Goal: Task Accomplishment & Management: Complete application form

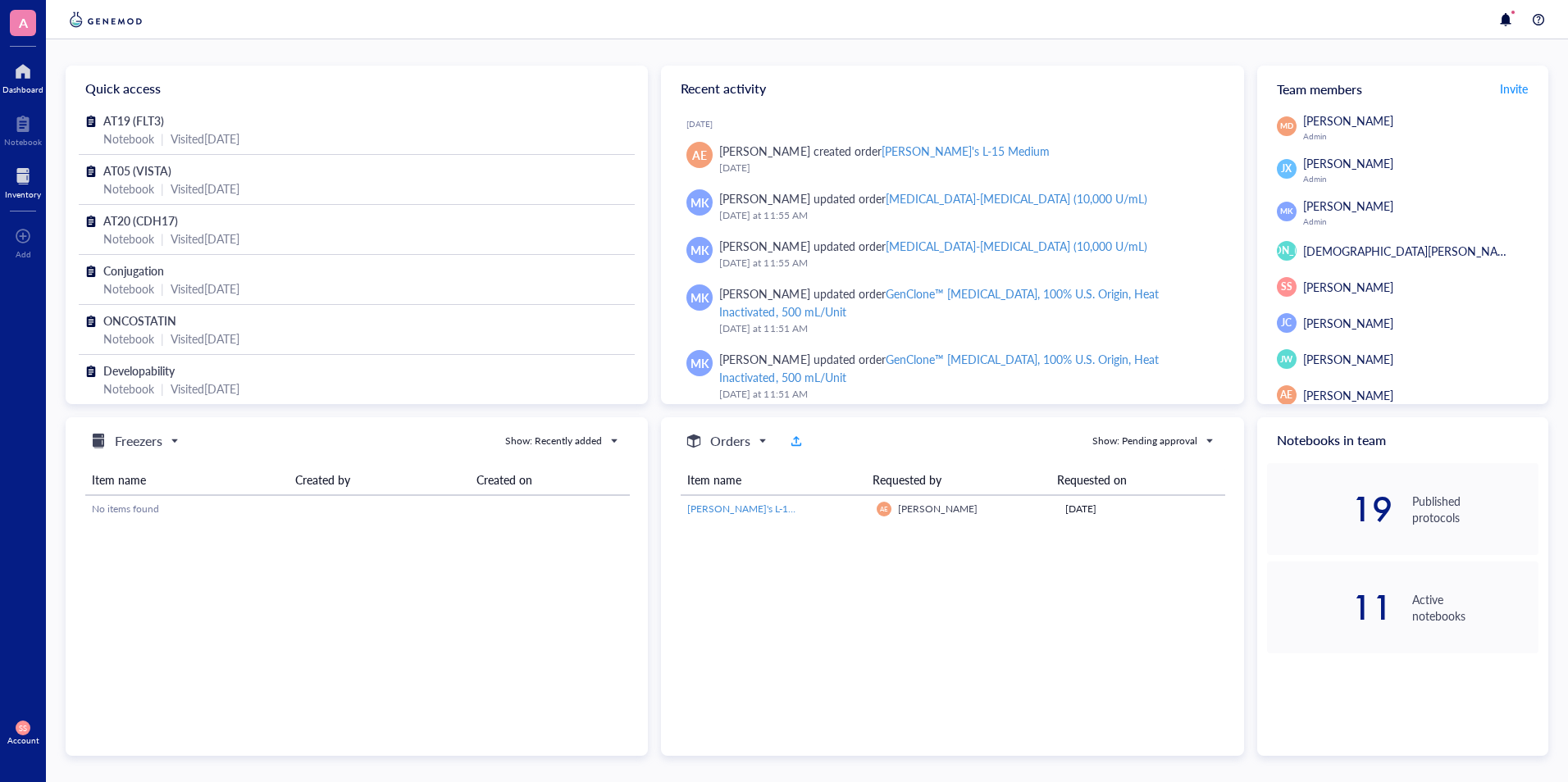
click at [13, 182] on div at bounding box center [23, 177] width 36 height 26
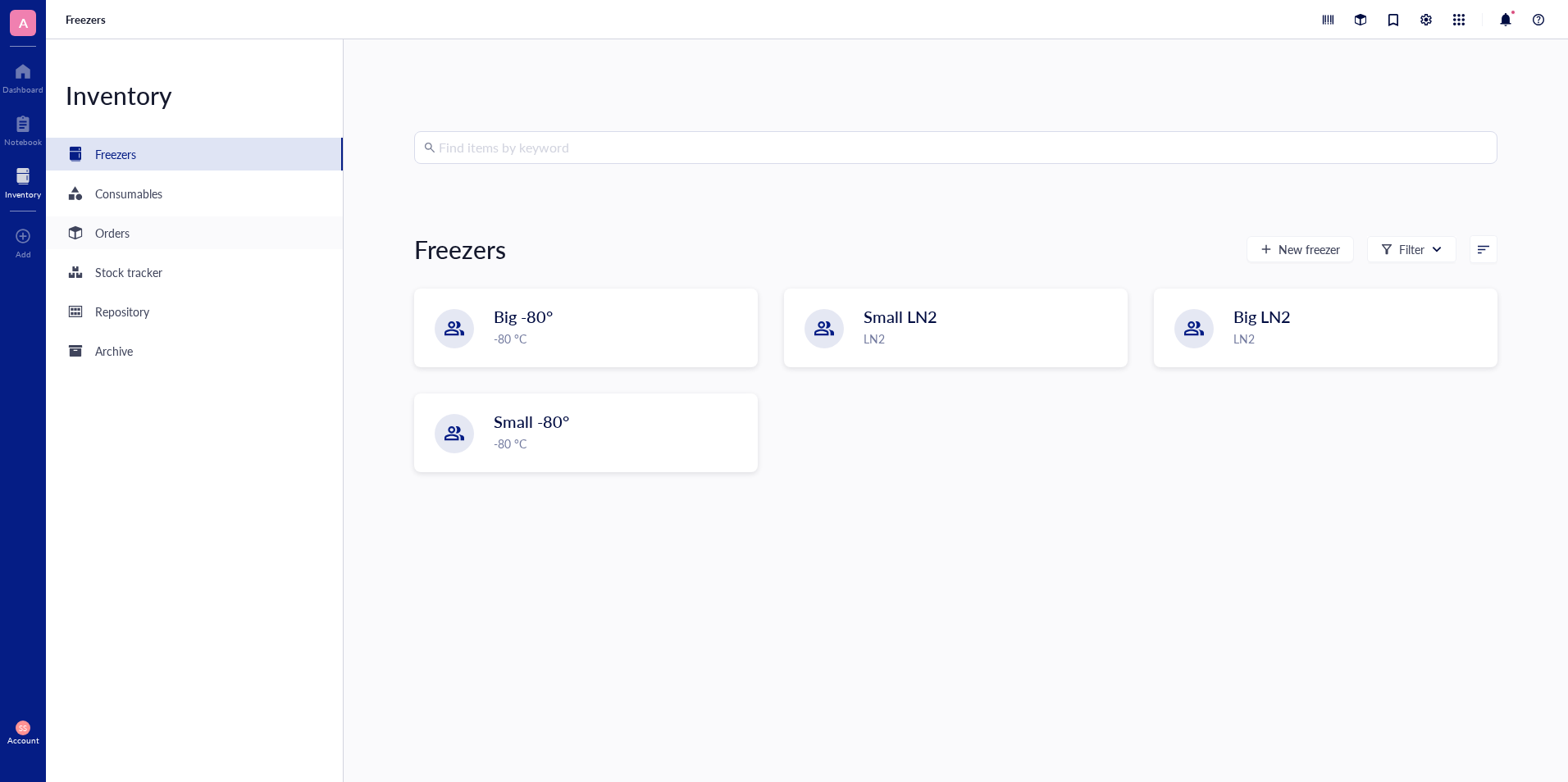
click at [114, 237] on div "Orders" at bounding box center [113, 233] width 34 height 18
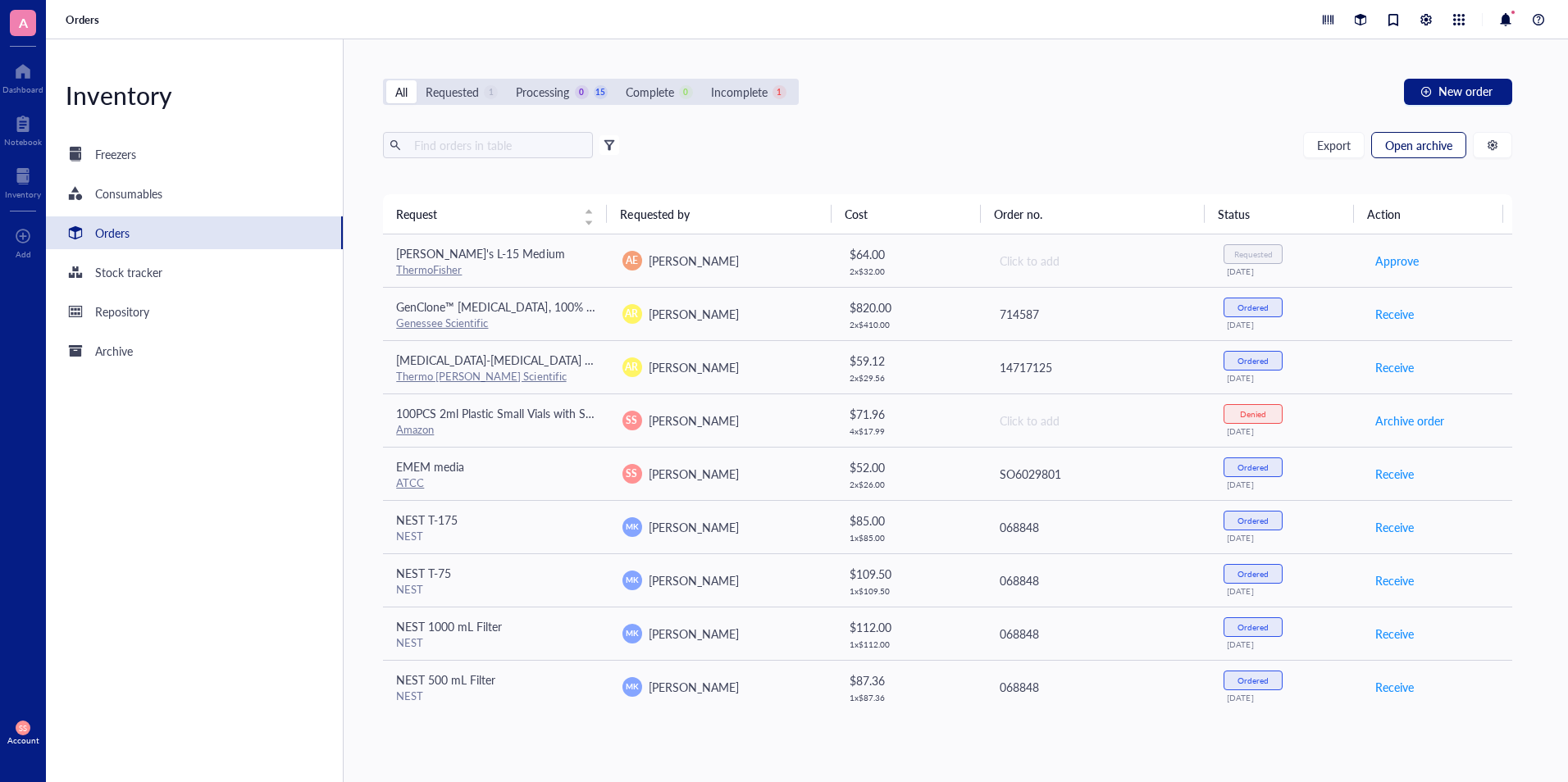
click at [1428, 136] on button "Open archive" at bounding box center [1419, 145] width 95 height 26
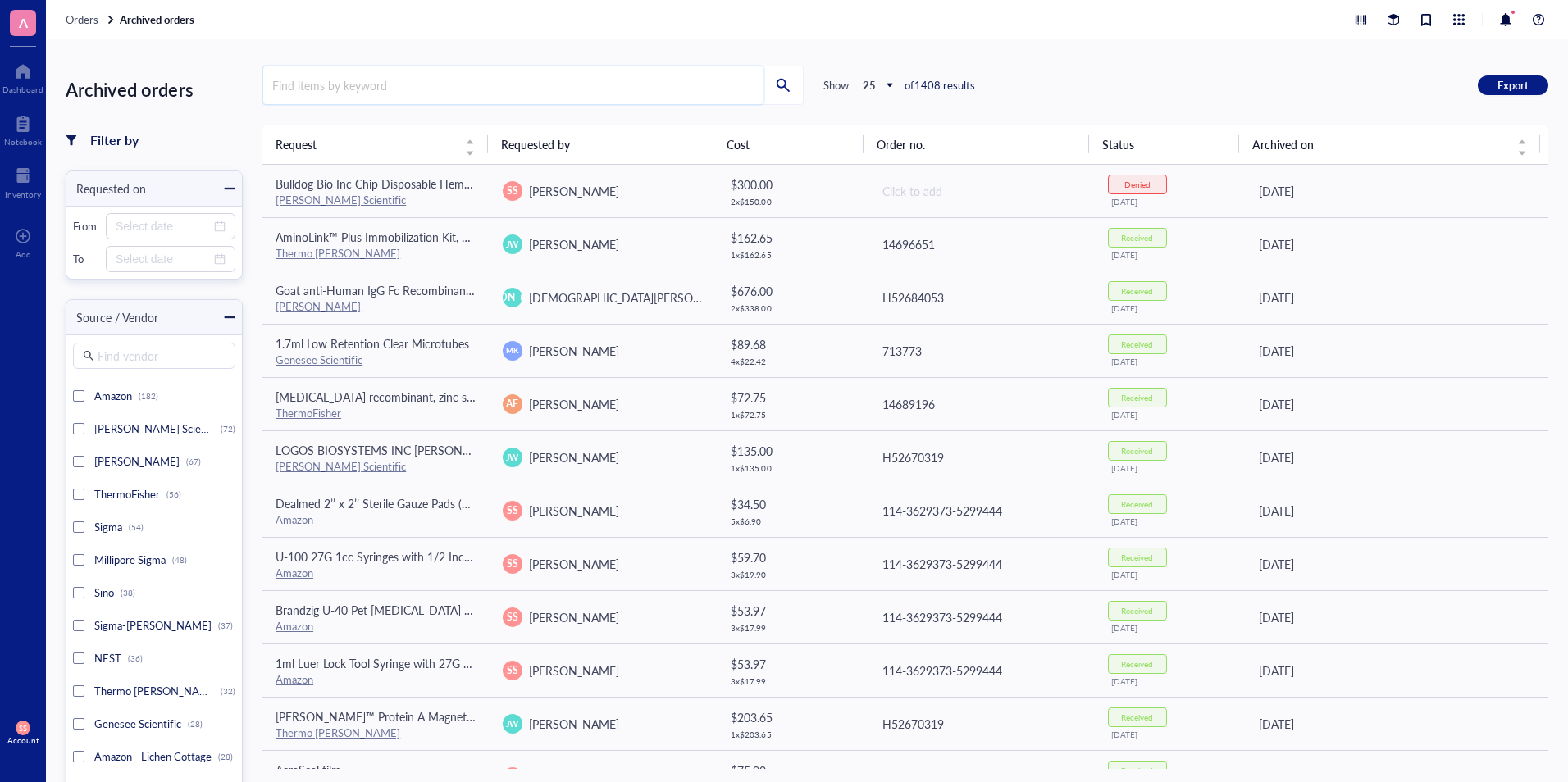
click at [324, 98] on input "search" at bounding box center [513, 85] width 500 height 38
type input "e"
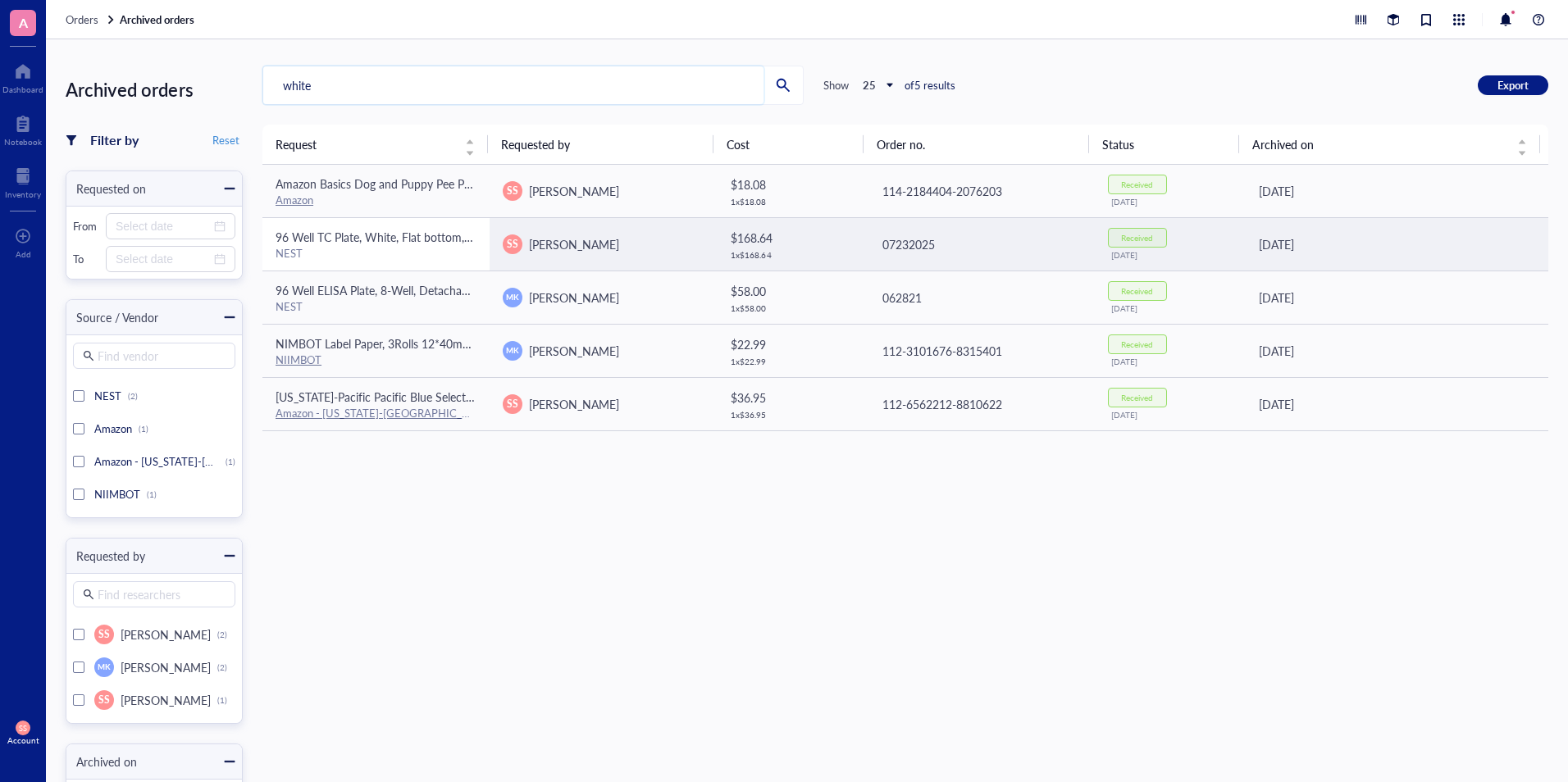
type input "white"
click at [390, 232] on span "96 Well TC Plate, White, Flat bottom, Treated" at bounding box center [389, 237] width 229 height 16
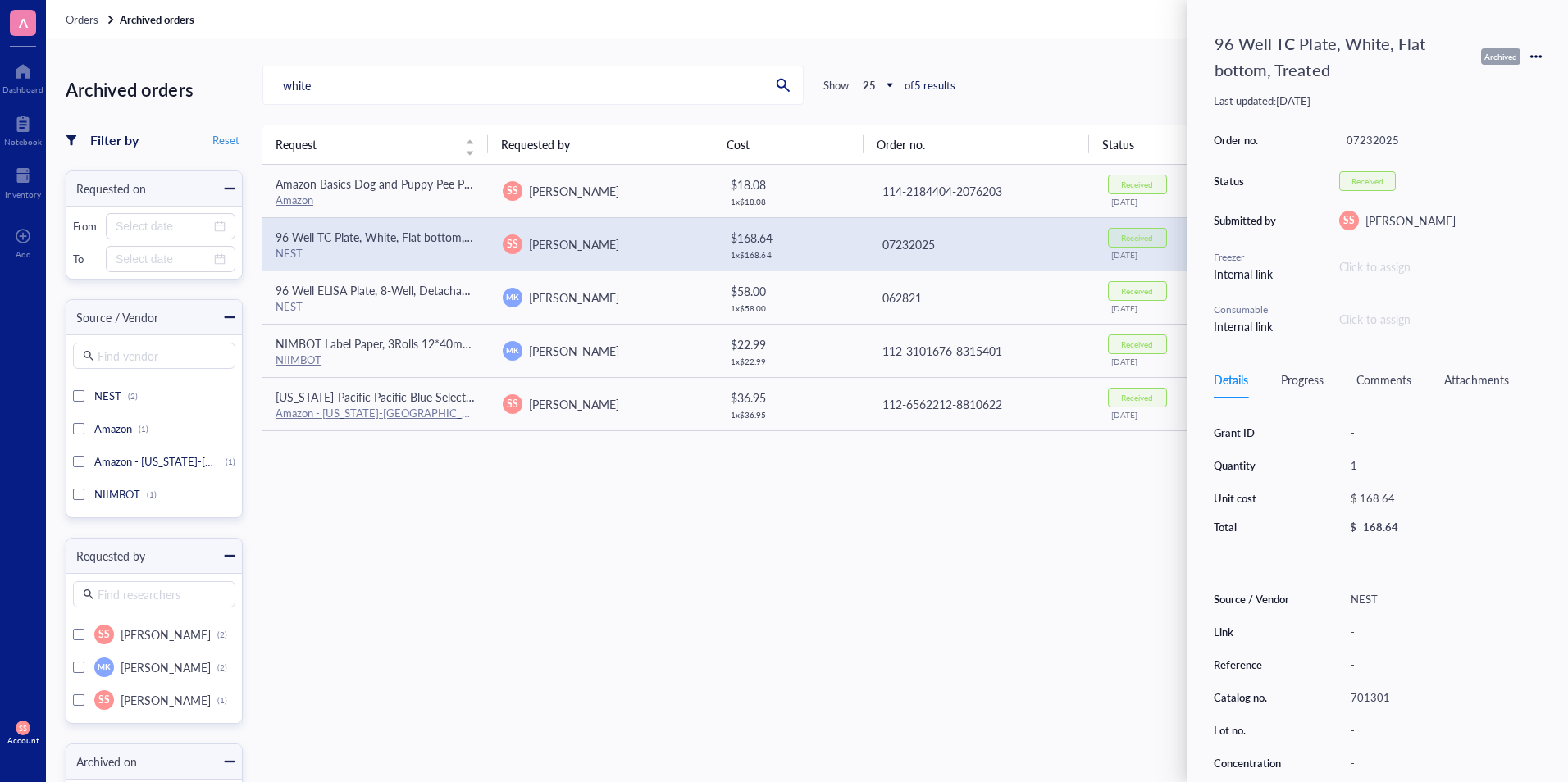
click at [1533, 55] on icon at bounding box center [1536, 57] width 11 height 12
click at [1488, 82] on span "Request again" at bounding box center [1478, 80] width 103 height 18
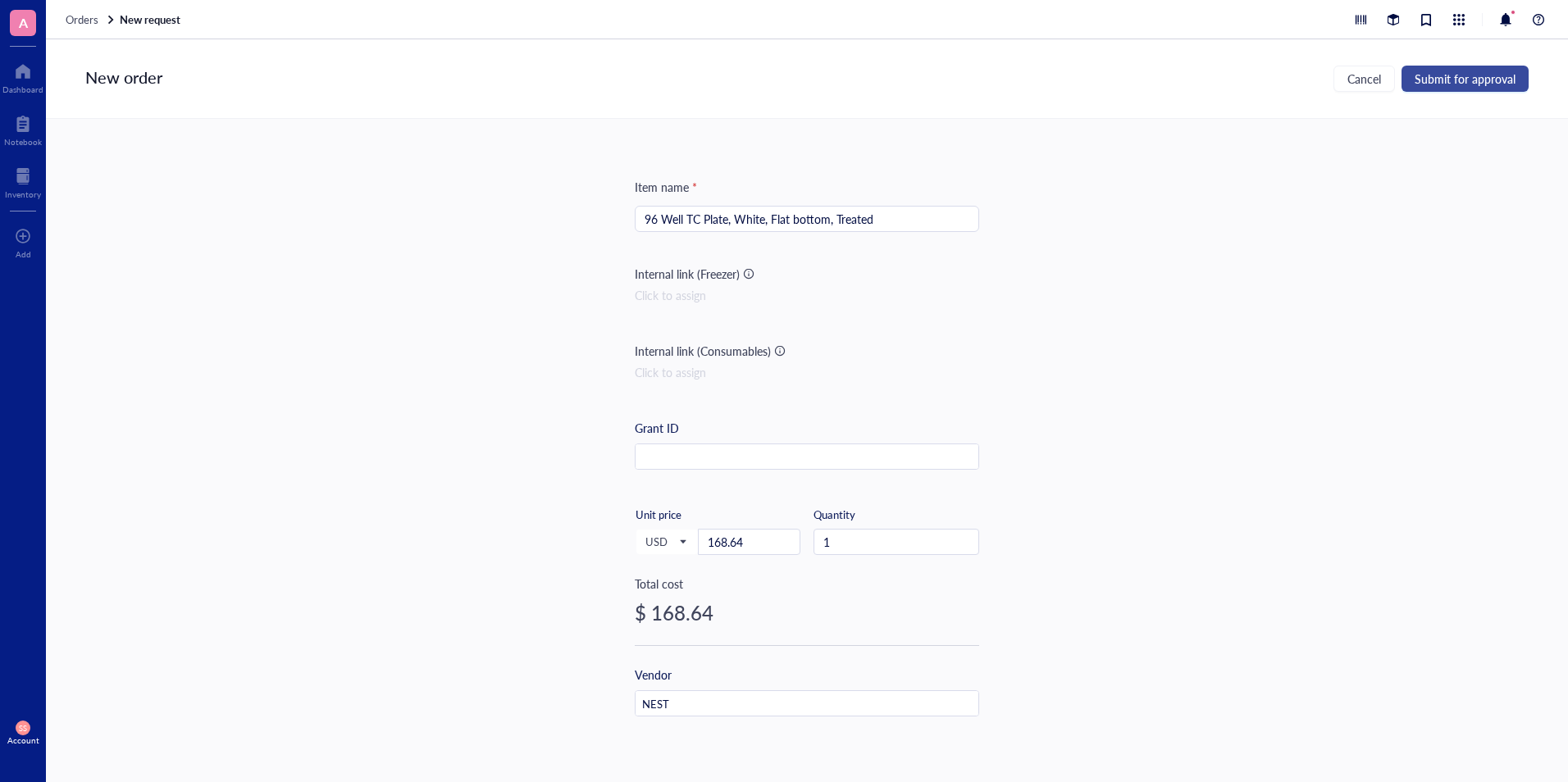
click at [1453, 70] on button "Submit for approval" at bounding box center [1465, 79] width 127 height 26
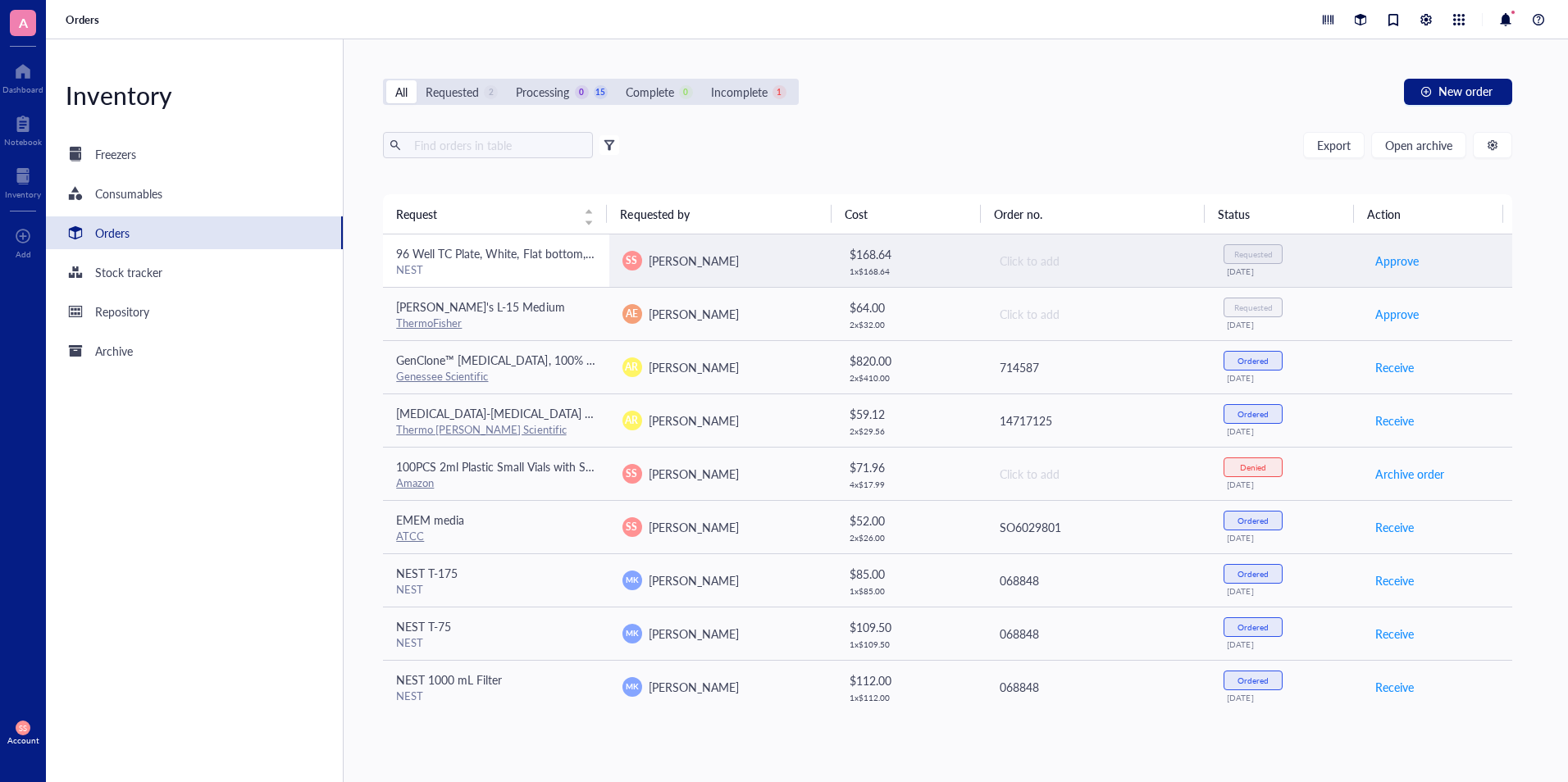
click at [589, 254] on span "96 Well TC Plate, White, Flat bottom, Treated" at bounding box center [510, 253] width 229 height 16
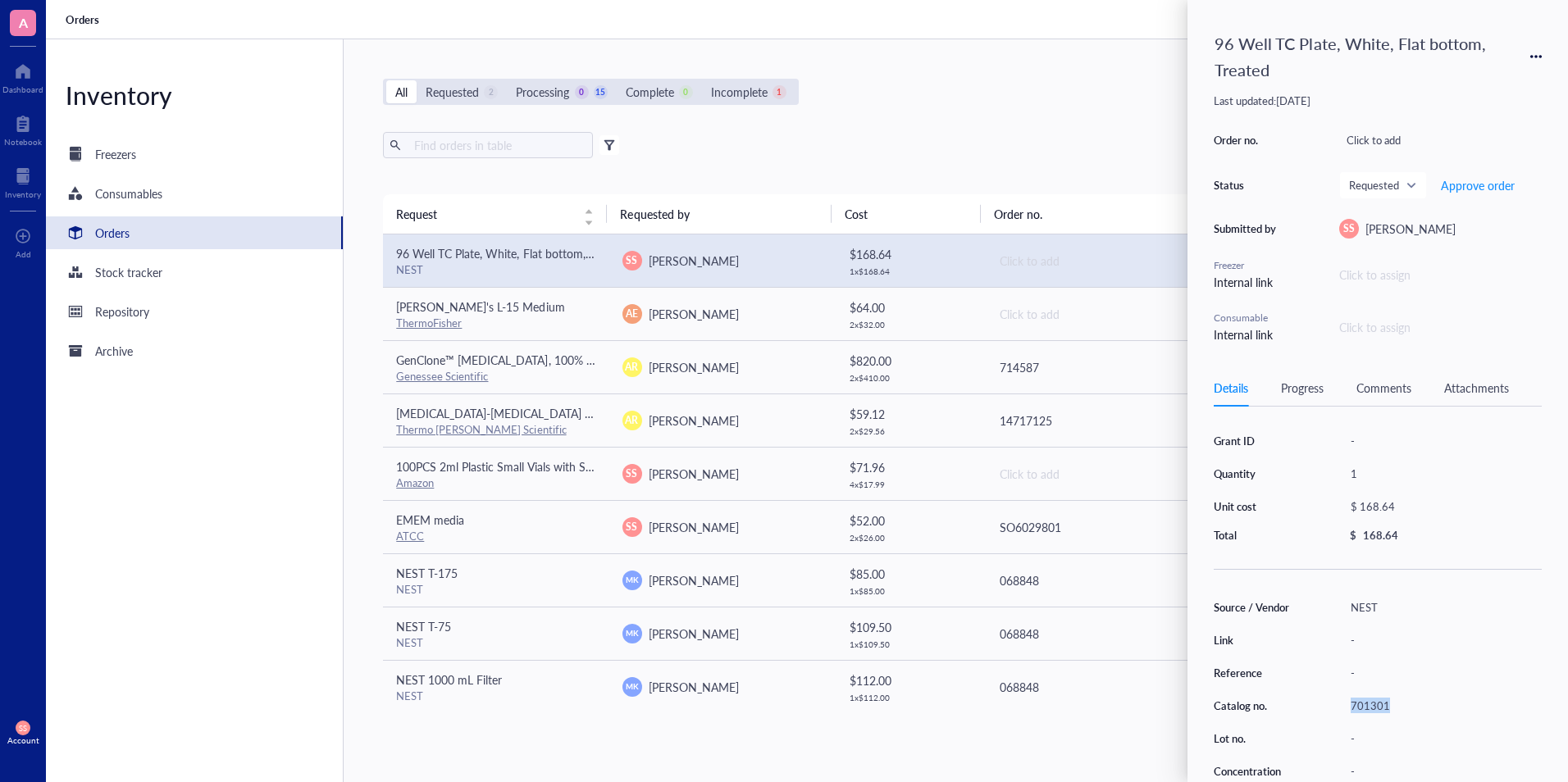
drag, startPoint x: 1391, startPoint y: 707, endPoint x: 1350, endPoint y: 709, distance: 41.0
click at [1350, 709] on div "701301" at bounding box center [1442, 706] width 199 height 23
drag, startPoint x: 1391, startPoint y: 705, endPoint x: 1346, endPoint y: 706, distance: 45.0
click at [1346, 706] on input "701301" at bounding box center [1370, 706] width 53 height 21
click at [1031, 153] on div "Export Open archive" at bounding box center [947, 145] width 1129 height 26
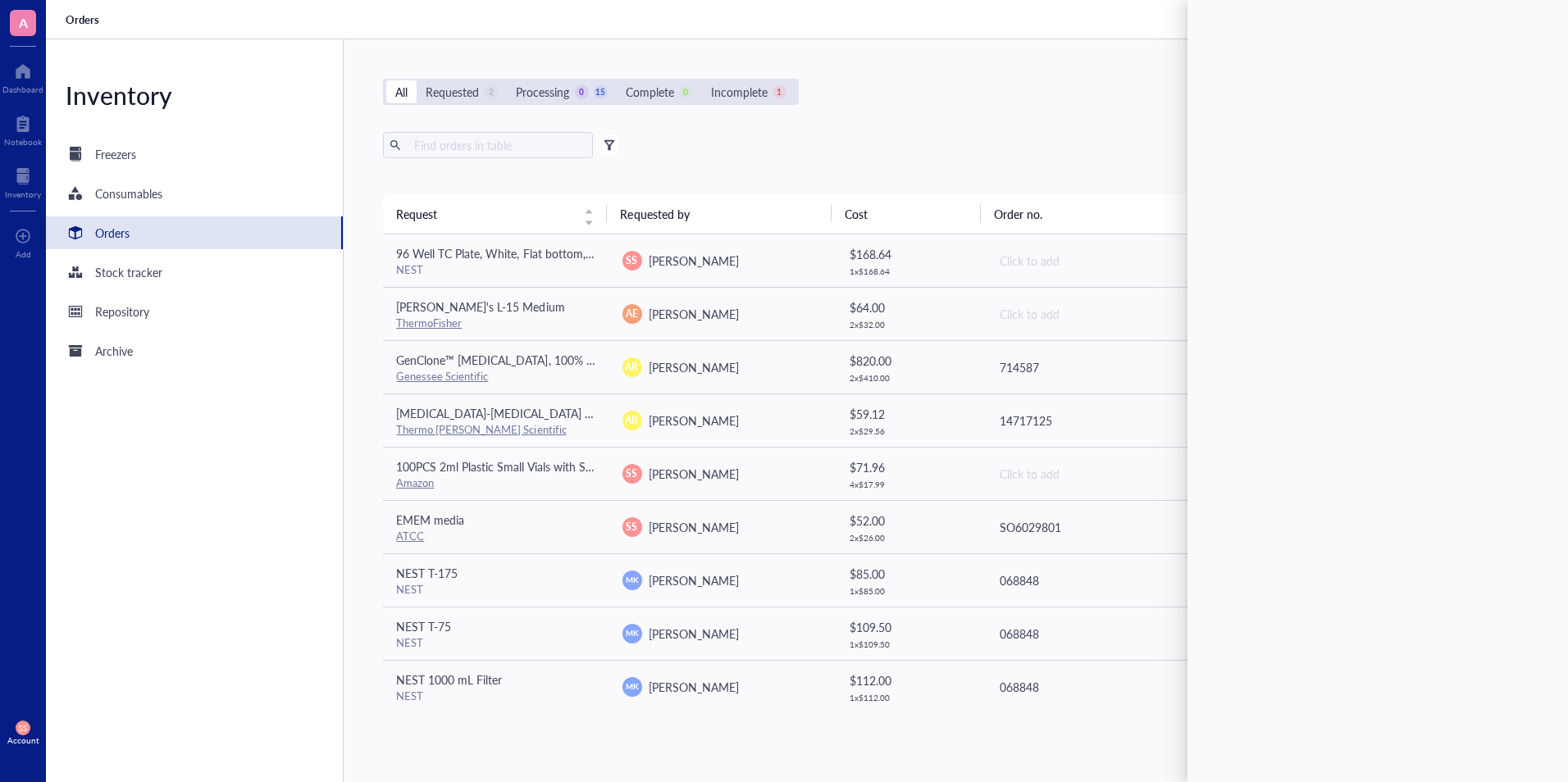
click at [1038, 190] on div "Export Open archive Filter by: Requester Requested on Source / Vendor Last upda…" at bounding box center [947, 163] width 1129 height 62
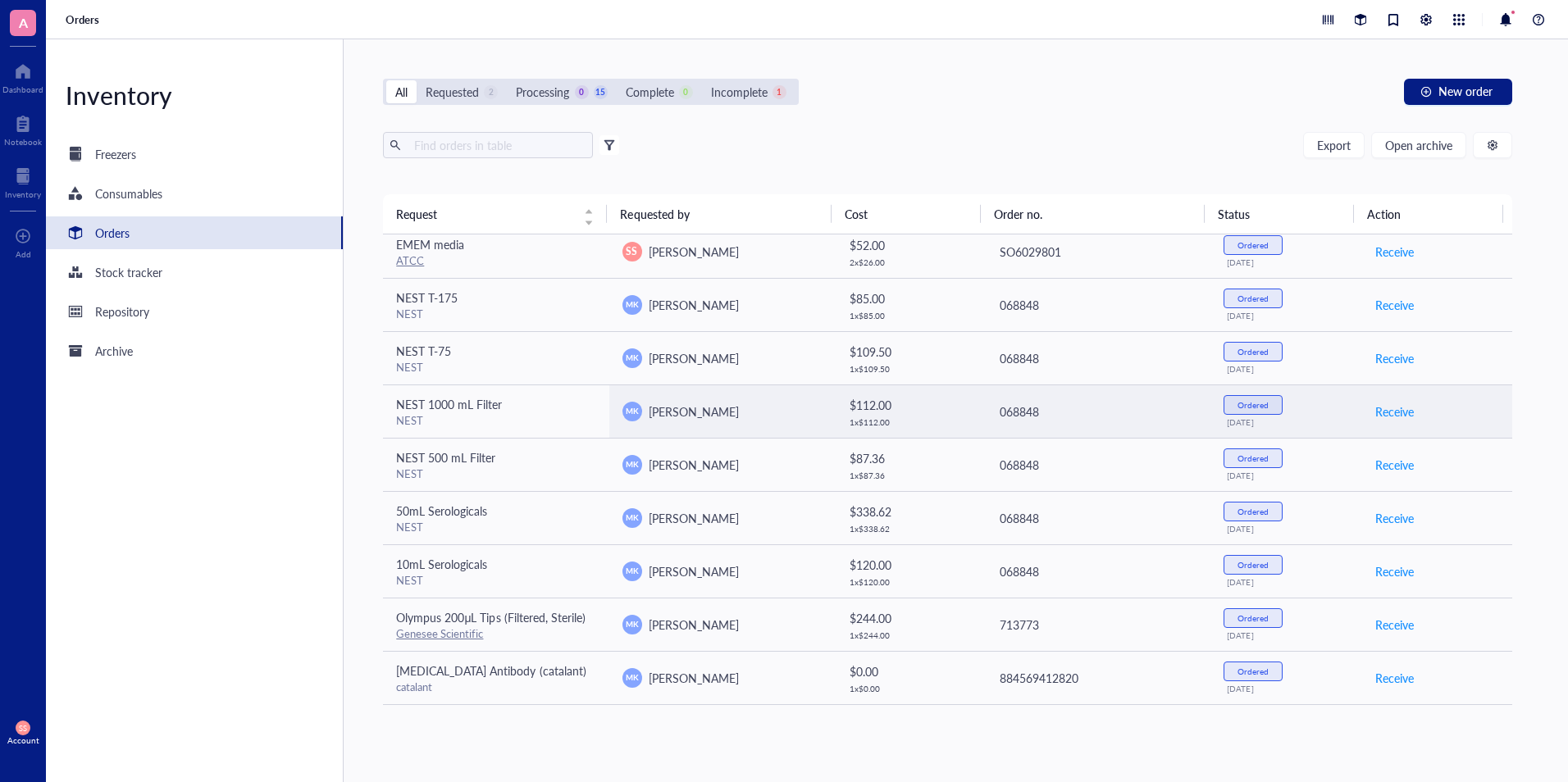
scroll to position [489, 0]
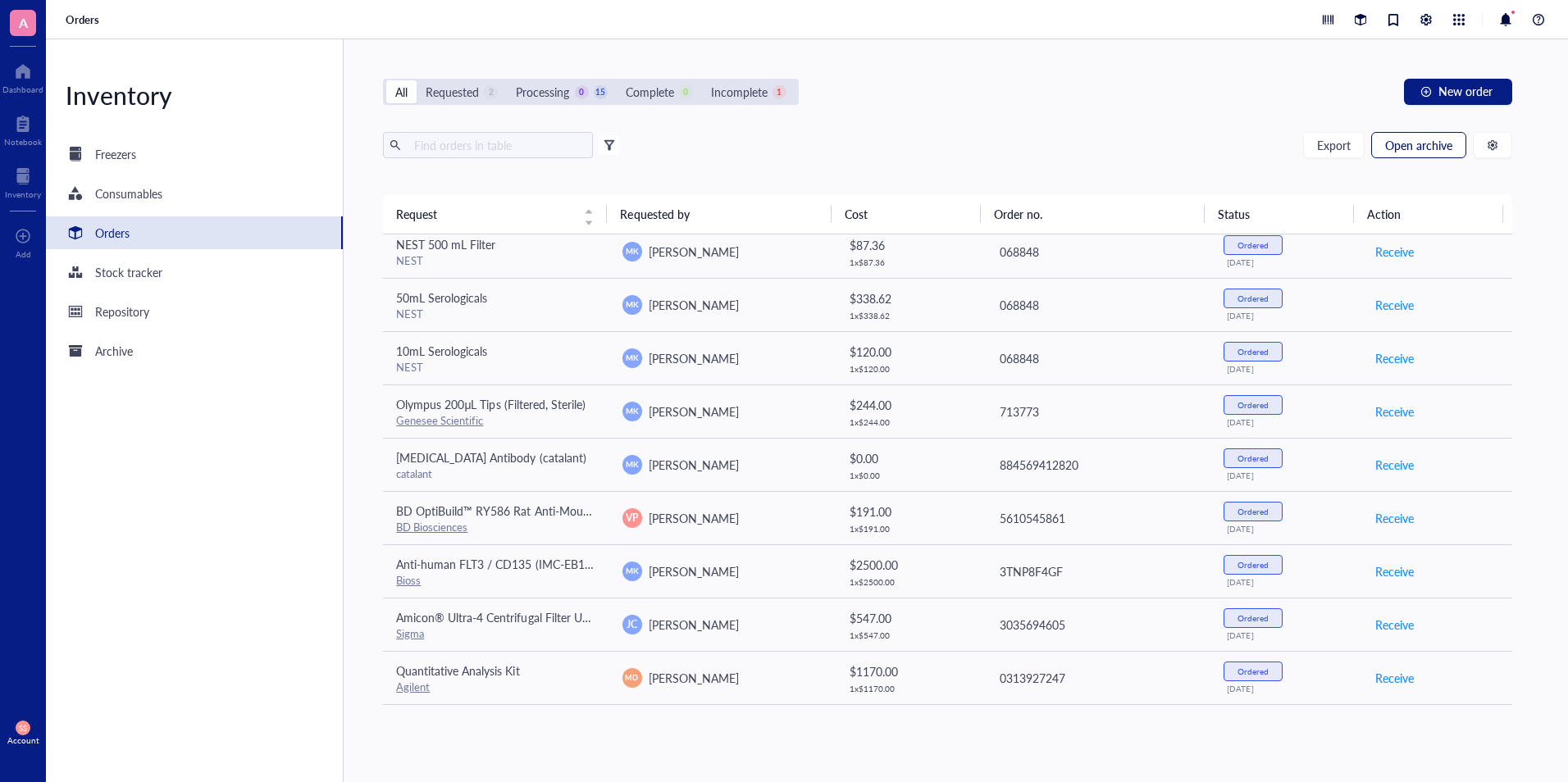
click at [1420, 156] on button "Open archive" at bounding box center [1419, 145] width 95 height 26
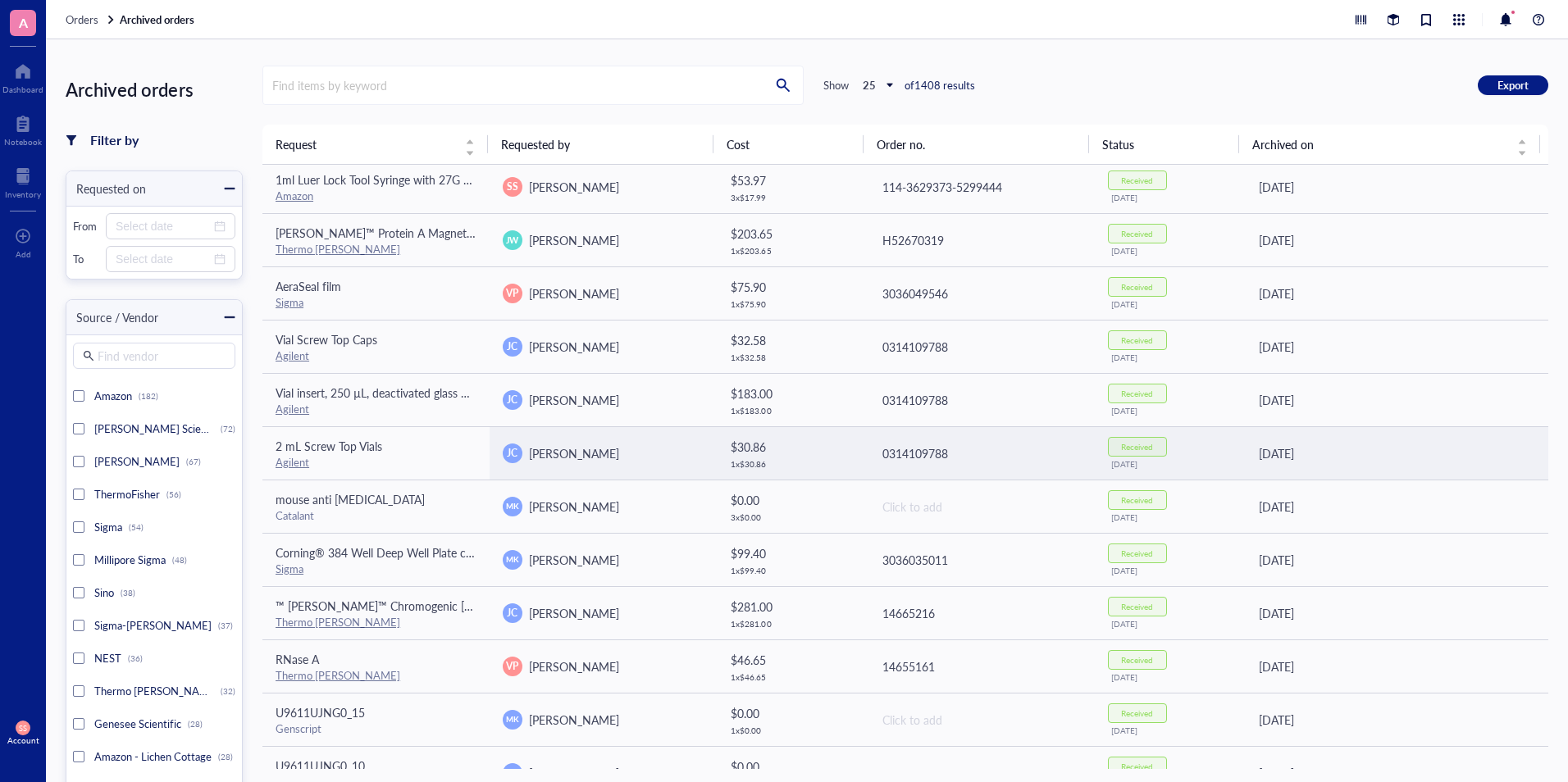
scroll to position [728, 0]
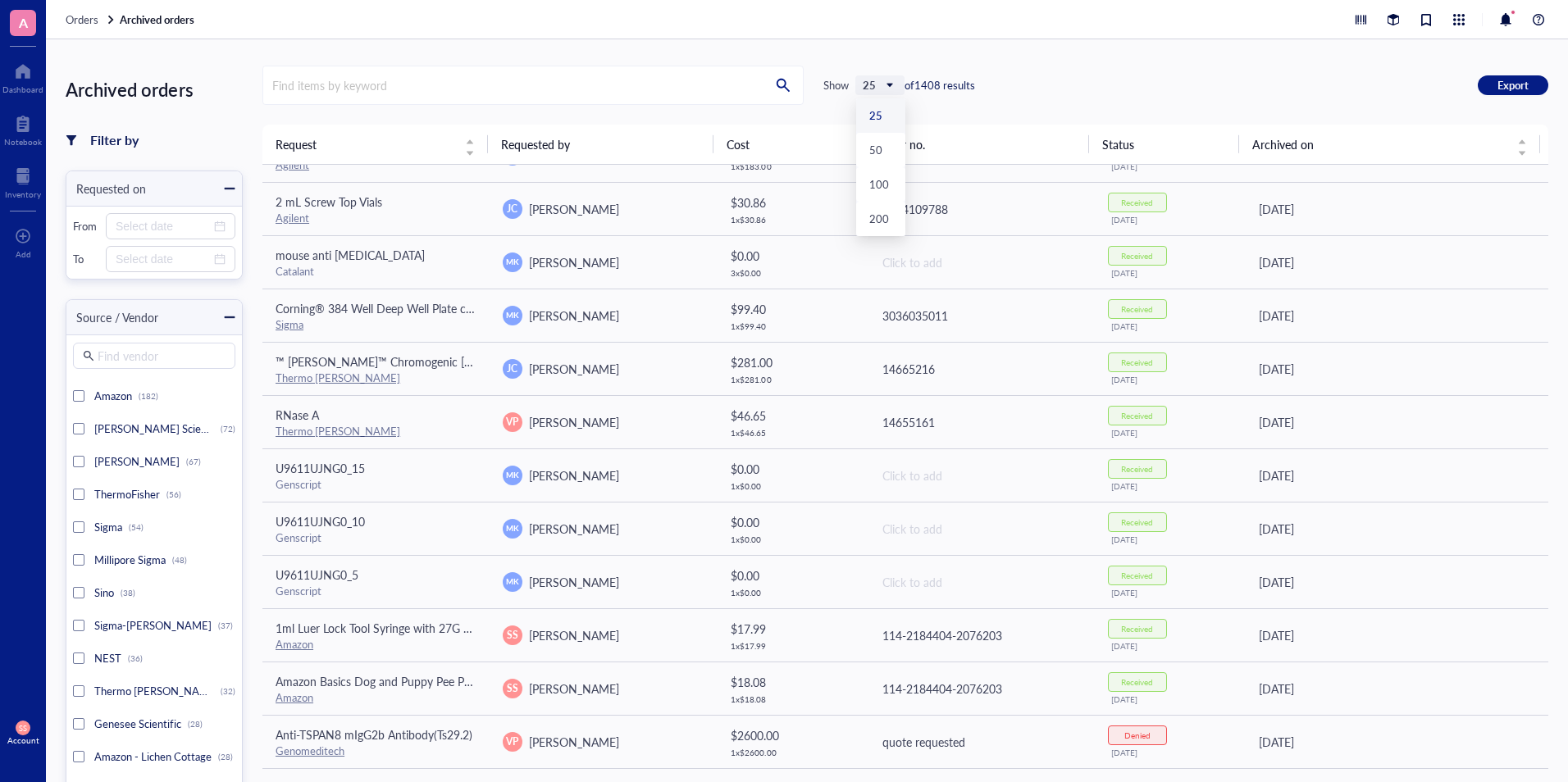
click at [888, 86] on span "25" at bounding box center [881, 85] width 38 height 15
click at [900, 154] on div "50" at bounding box center [881, 150] width 49 height 34
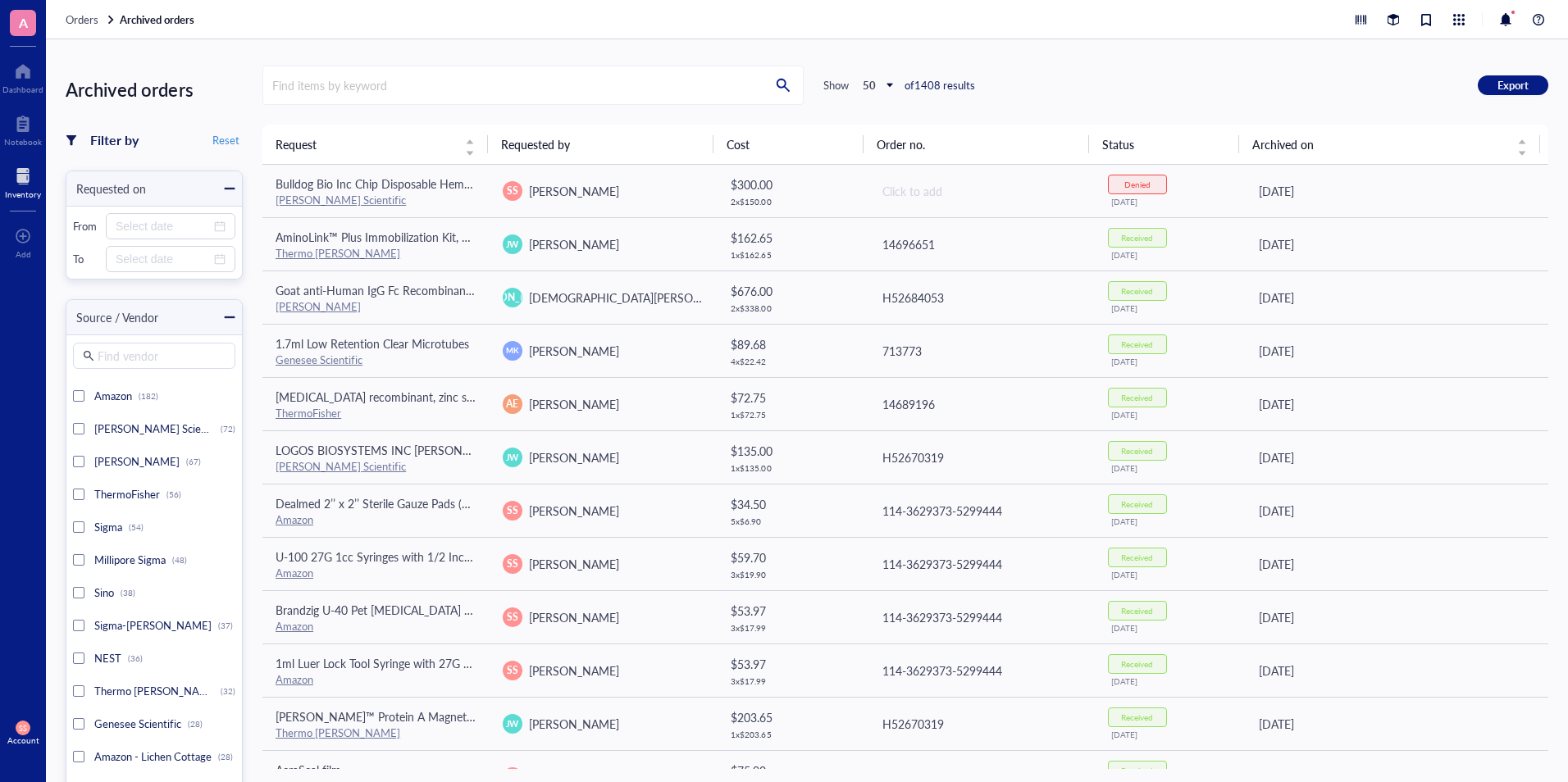
click at [22, 177] on div at bounding box center [23, 177] width 36 height 26
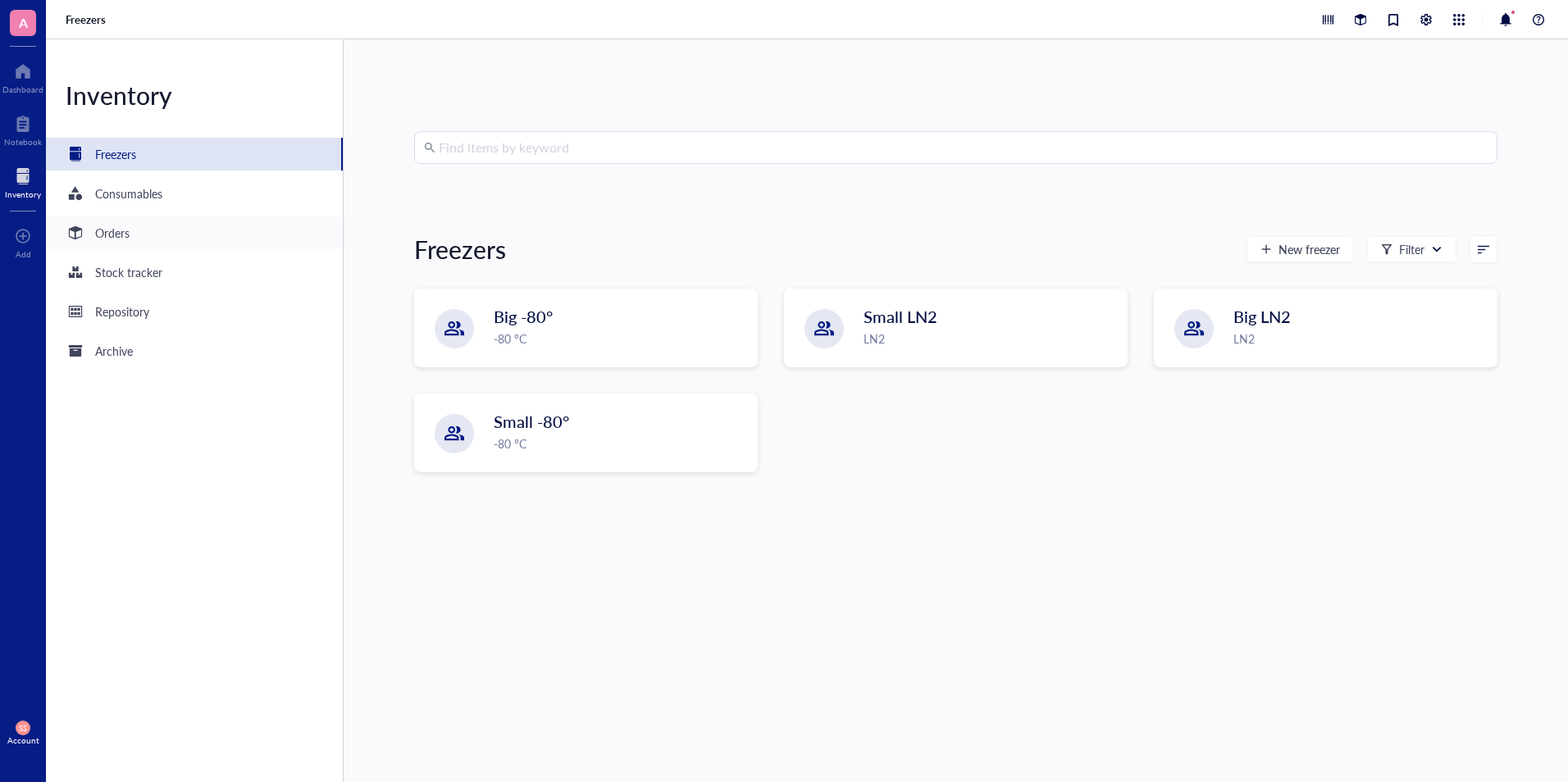
click at [85, 243] on div at bounding box center [76, 233] width 26 height 26
